Goal: Task Accomplishment & Management: Use online tool/utility

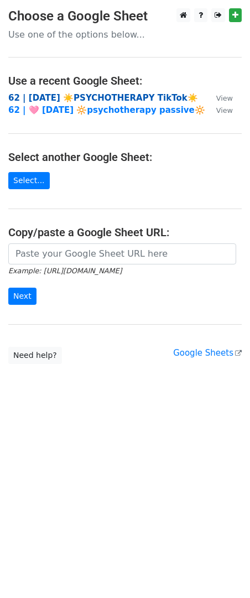
click at [74, 97] on strong "62 | AUG 1 ☀️PSYCHOTHERAPY TikTok☀️" at bounding box center [103, 98] width 190 height 10
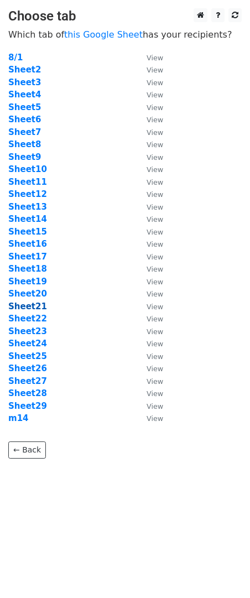
click at [32, 309] on strong "Sheet21" at bounding box center [27, 307] width 39 height 10
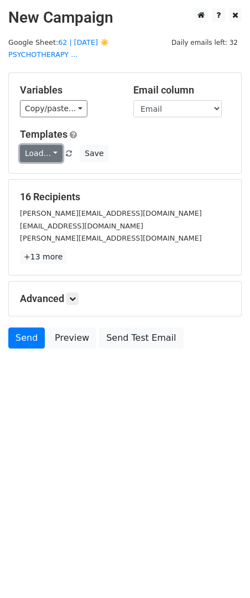
click at [37, 145] on link "Load..." at bounding box center [41, 153] width 43 height 17
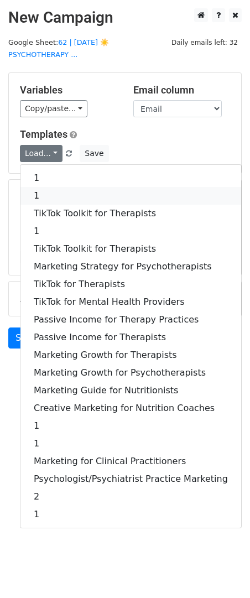
click at [53, 187] on link "1" at bounding box center [130, 196] width 221 height 18
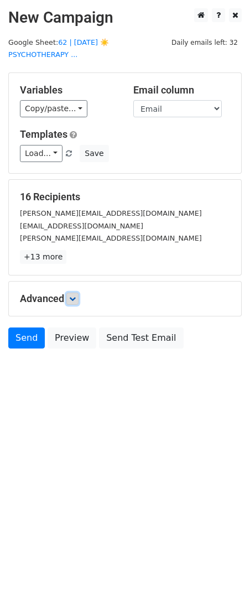
click at [79, 293] on link at bounding box center [72, 299] width 12 height 12
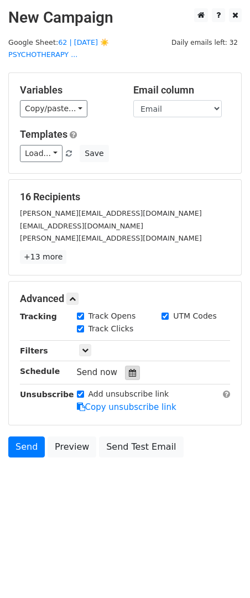
click at [129, 369] on icon at bounding box center [132, 373] width 7 height 8
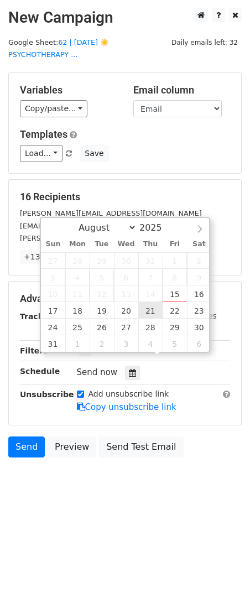
type input "2025-08-21 12:00"
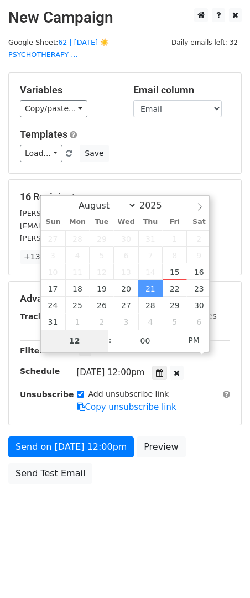
type input "8"
type input "2025-08-21 08:00"
type input "08"
click at [184, 341] on span "AM" at bounding box center [194, 340] width 30 height 22
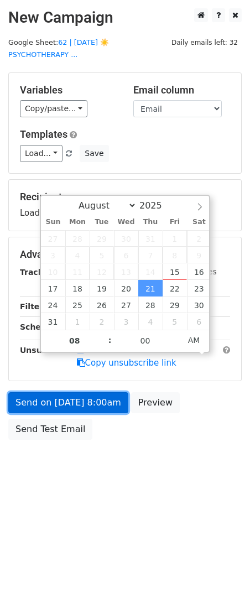
click at [99, 393] on link "Send on Aug 21 at 8:00am" at bounding box center [68, 402] width 120 height 21
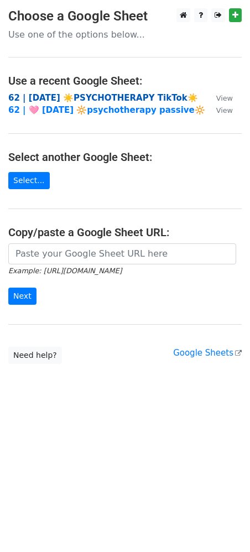
click at [97, 100] on strong "62 | AUG 1 ☀️PSYCHOTHERAPY TikTok☀️" at bounding box center [103, 98] width 190 height 10
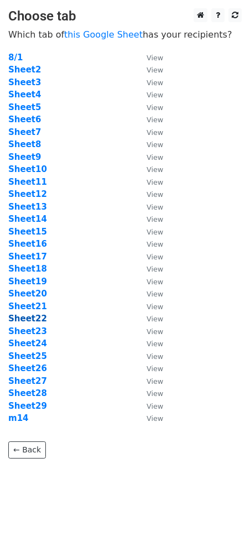
click at [35, 319] on strong "Sheet22" at bounding box center [27, 319] width 39 height 10
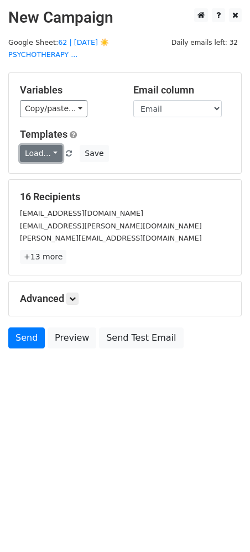
click at [39, 145] on link "Load..." at bounding box center [41, 153] width 43 height 17
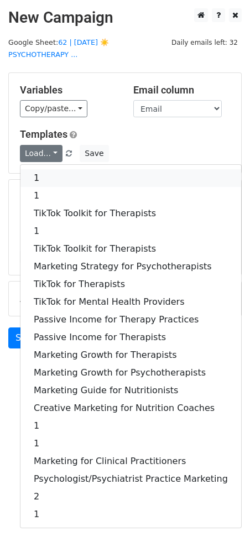
click at [47, 169] on link "1" at bounding box center [130, 178] width 221 height 18
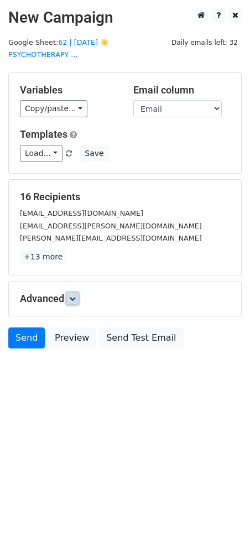
click at [73, 296] on icon at bounding box center [72, 299] width 7 height 7
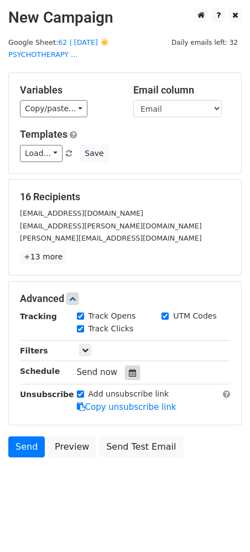
click at [129, 366] on div at bounding box center [132, 373] width 15 height 14
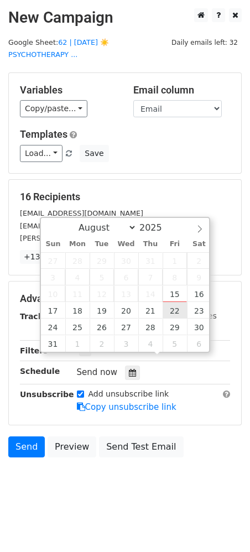
type input "2025-08-22 12:00"
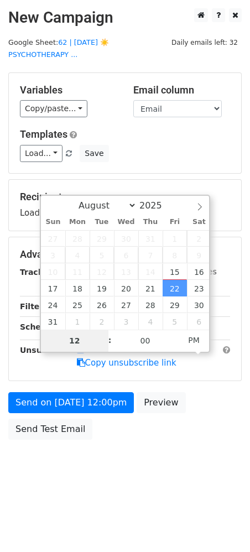
type input "7"
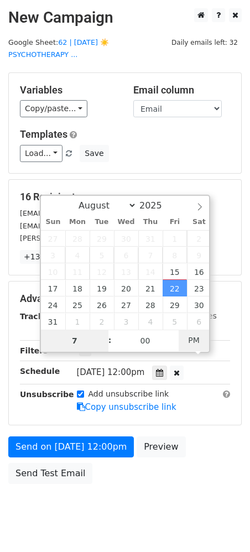
type input "2025-08-22 07:00"
type input "07"
click at [191, 339] on span "PM" at bounding box center [194, 340] width 30 height 22
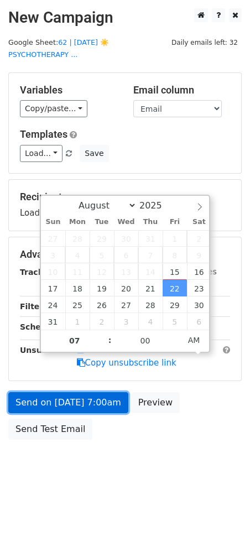
click at [120, 392] on link "Send on Aug 22 at 7:00am" at bounding box center [68, 402] width 120 height 21
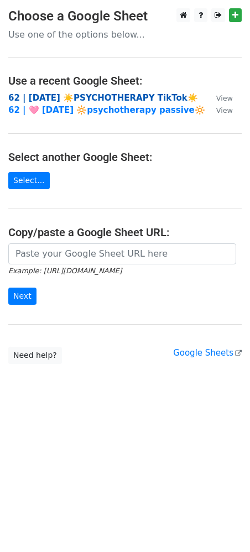
click at [127, 98] on strong "62 | AUG 1 ☀️PSYCHOTHERAPY TikTok☀️" at bounding box center [103, 98] width 190 height 10
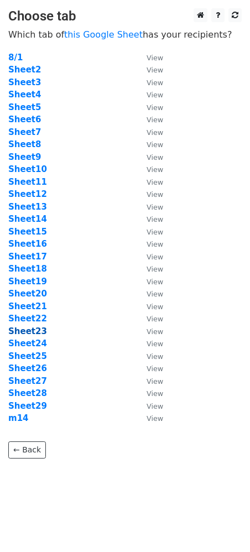
click at [34, 329] on strong "Sheet23" at bounding box center [27, 332] width 39 height 10
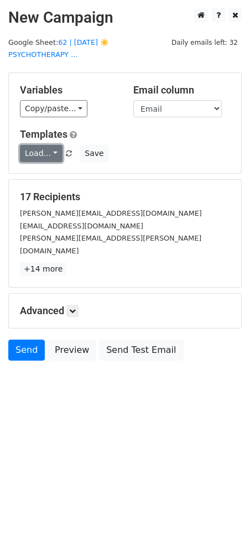
click at [48, 145] on link "Load..." at bounding box center [41, 153] width 43 height 17
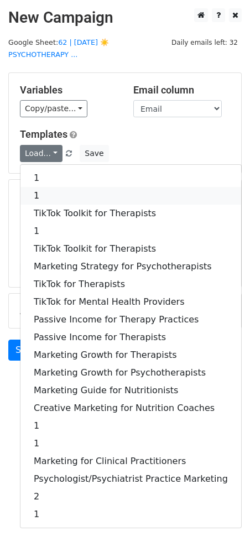
click at [54, 187] on link "1" at bounding box center [130, 196] width 221 height 18
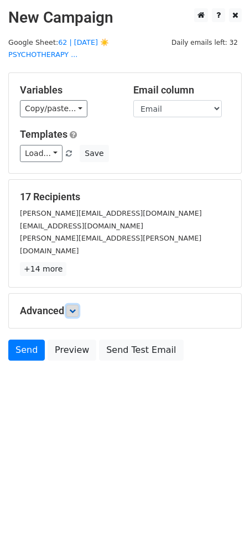
click at [75, 308] on icon at bounding box center [72, 311] width 7 height 7
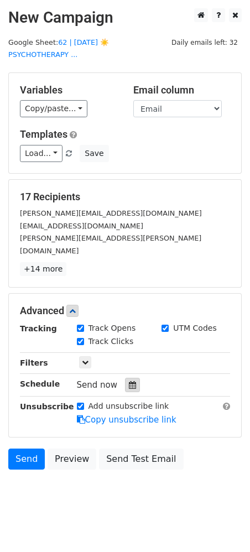
click at [129, 381] on icon at bounding box center [132, 385] width 7 height 8
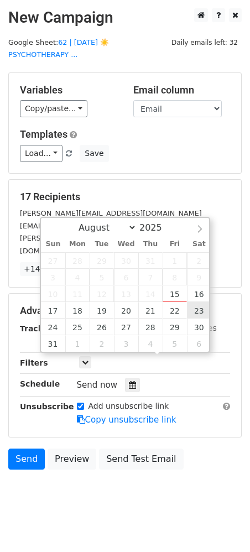
type input "[DATE] 12:00"
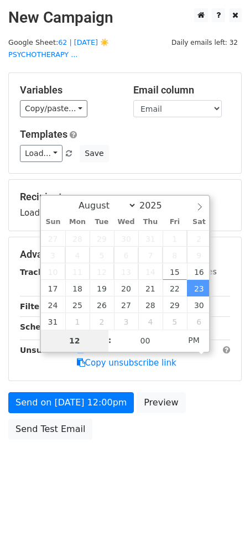
type input "8"
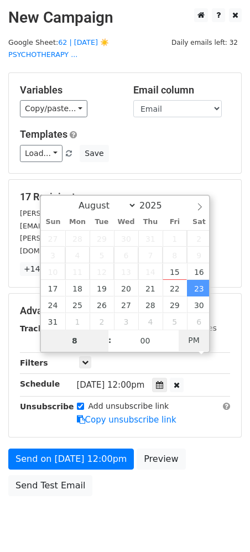
type input "[DATE] 08:00"
type input "08"
click at [203, 334] on span "PM" at bounding box center [194, 340] width 30 height 22
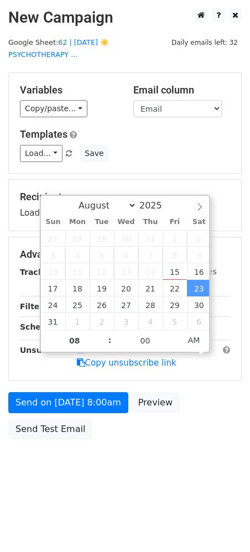
click at [105, 404] on div "Send on [DATE] 8:00am Preview Send Test Email" at bounding box center [125, 418] width 250 height 53
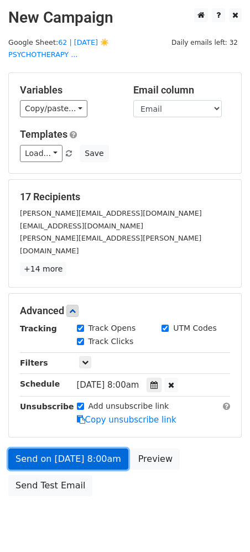
click at [87, 449] on link "Send on [DATE] 8:00am" at bounding box center [68, 459] width 120 height 21
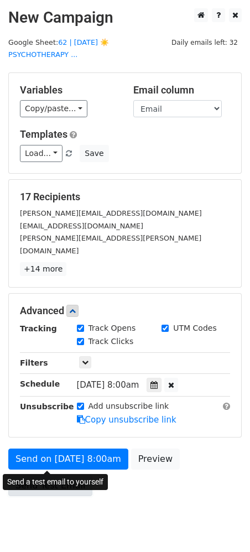
click at [55, 475] on link "Send Test Email" at bounding box center [50, 485] width 84 height 21
click at [46, 475] on link "Send Test Email" at bounding box center [50, 485] width 84 height 21
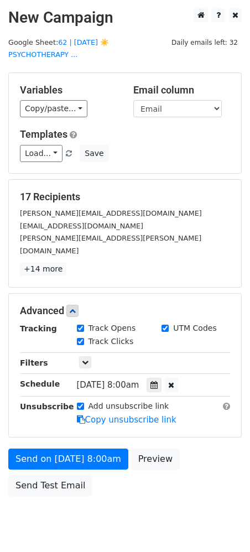
click at [55, 449] on div "Send on [DATE] 8:00am Preview Send Test Email" at bounding box center [125, 475] width 250 height 53
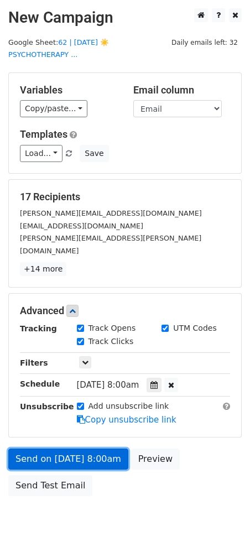
click at [68, 449] on link "Send on [DATE] 8:00am" at bounding box center [68, 459] width 120 height 21
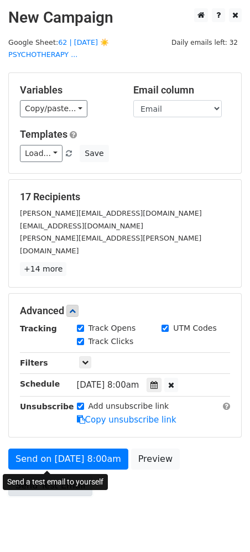
click at [51, 475] on link "Send Test Email" at bounding box center [50, 485] width 84 height 21
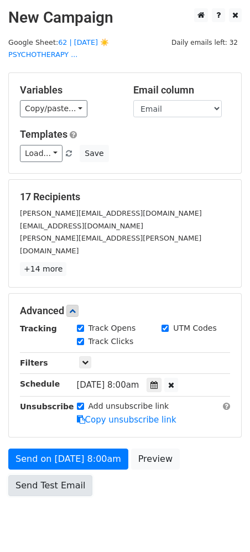
click at [51, 475] on link "Send Test Email" at bounding box center [50, 485] width 84 height 21
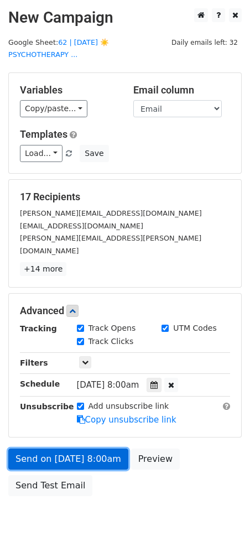
click at [56, 449] on link "Send on [DATE] 8:00am" at bounding box center [68, 459] width 120 height 21
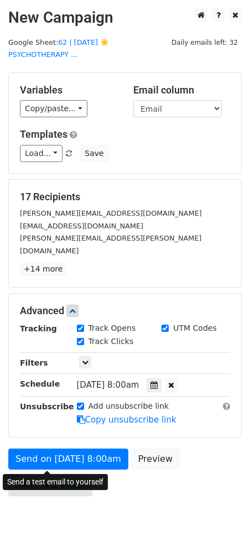
click at [51, 475] on link "Send Test Email" at bounding box center [50, 485] width 84 height 21
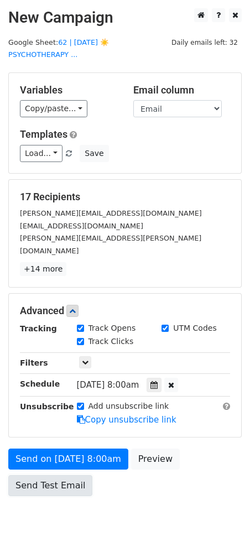
click at [51, 475] on link "Send Test Email" at bounding box center [50, 485] width 84 height 21
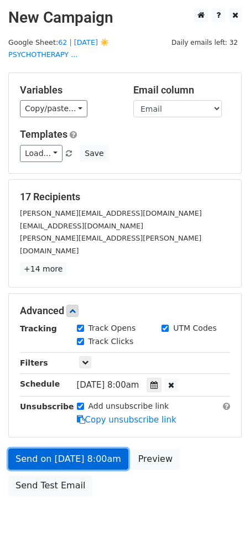
click at [58, 449] on link "Send on [DATE] 8:00am" at bounding box center [68, 459] width 120 height 21
